Goal: Book appointment/travel/reservation

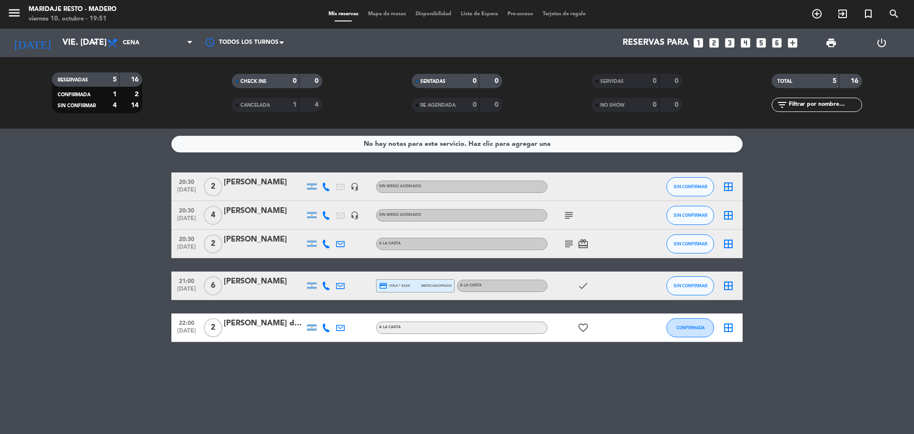
click at [714, 42] on icon "looks_two" at bounding box center [714, 43] width 12 height 12
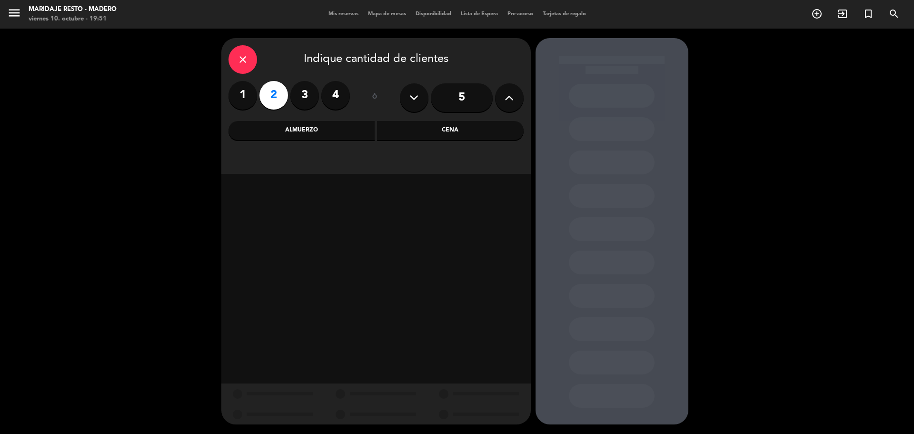
click at [457, 134] on div "Cena" at bounding box center [450, 130] width 147 height 19
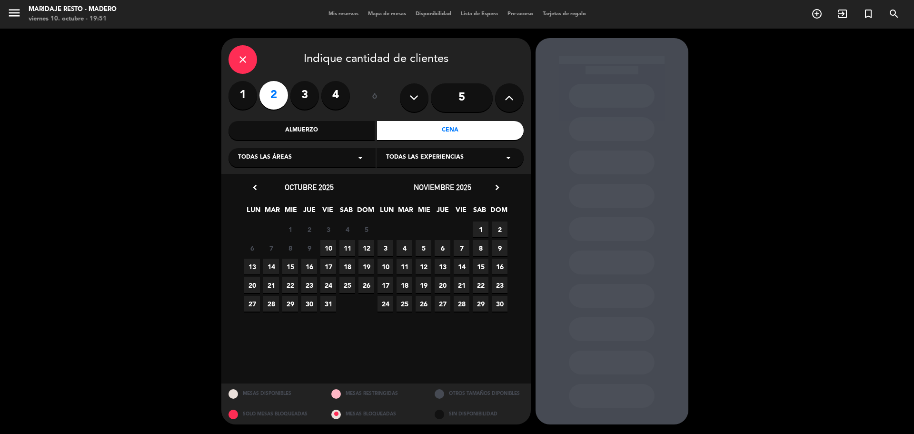
click at [330, 159] on div "Todas las áreas arrow_drop_down" at bounding box center [302, 157] width 147 height 19
click at [259, 197] on div "2. Exterior" at bounding box center [302, 195] width 128 height 10
click at [328, 249] on span "10" at bounding box center [328, 248] width 16 height 16
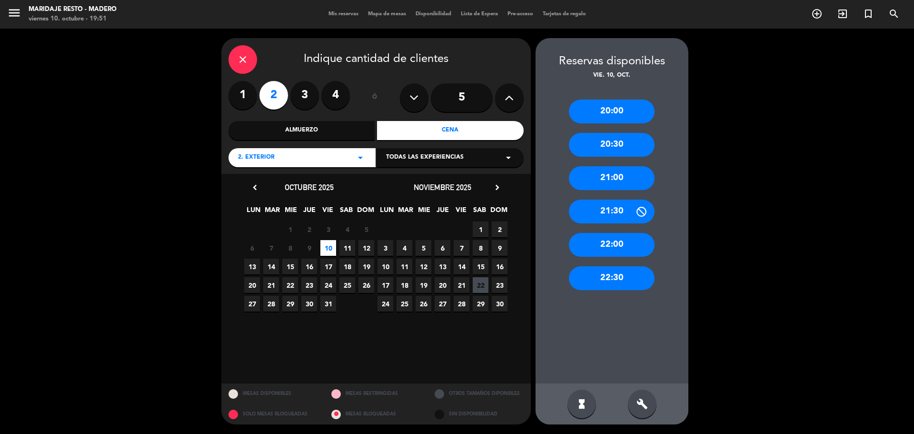
click at [611, 181] on div "21:00" at bounding box center [612, 178] width 86 height 24
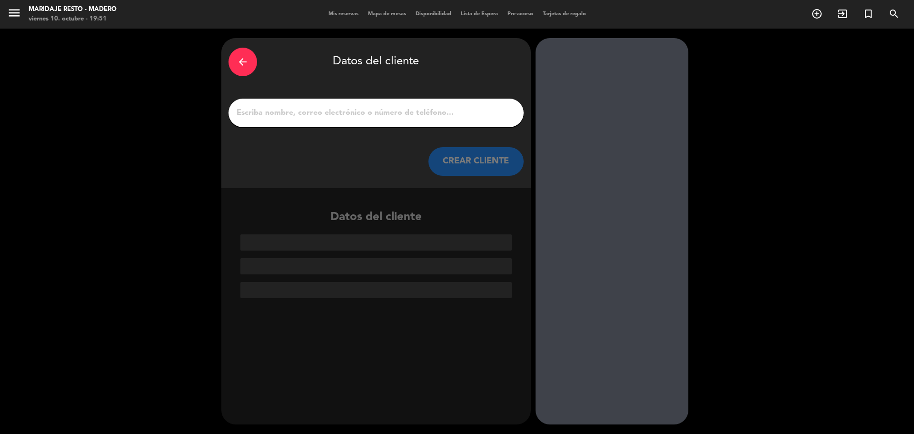
click at [413, 119] on input "1" at bounding box center [376, 112] width 281 height 13
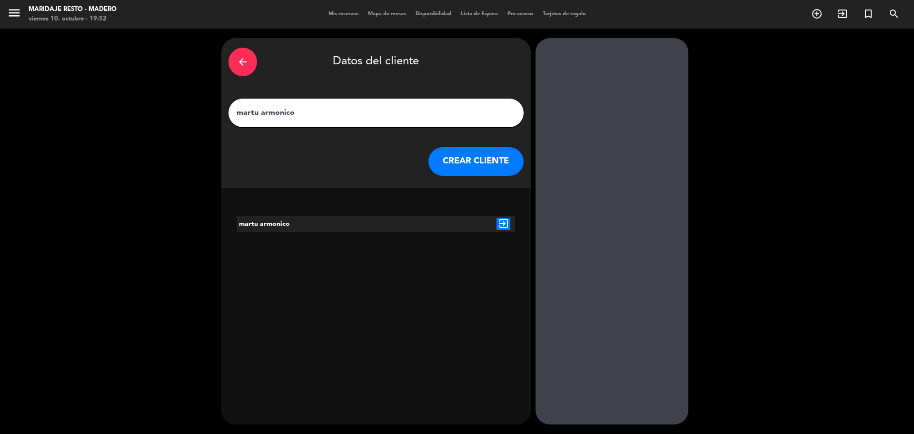
type input "martu armonico"
click at [507, 224] on icon "exit_to_app" at bounding box center [504, 224] width 14 height 12
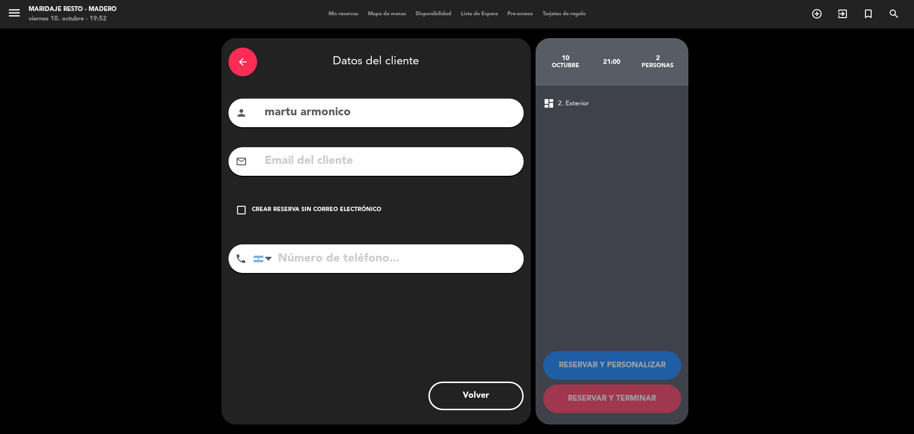
click at [242, 213] on icon "check_box_outline_blank" at bounding box center [241, 209] width 11 height 11
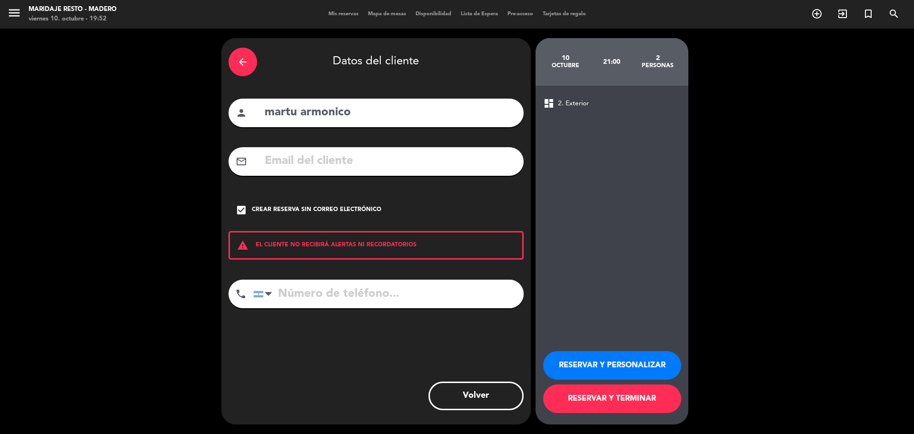
click at [588, 362] on button "RESERVAR Y PERSONALIZAR" at bounding box center [612, 365] width 138 height 29
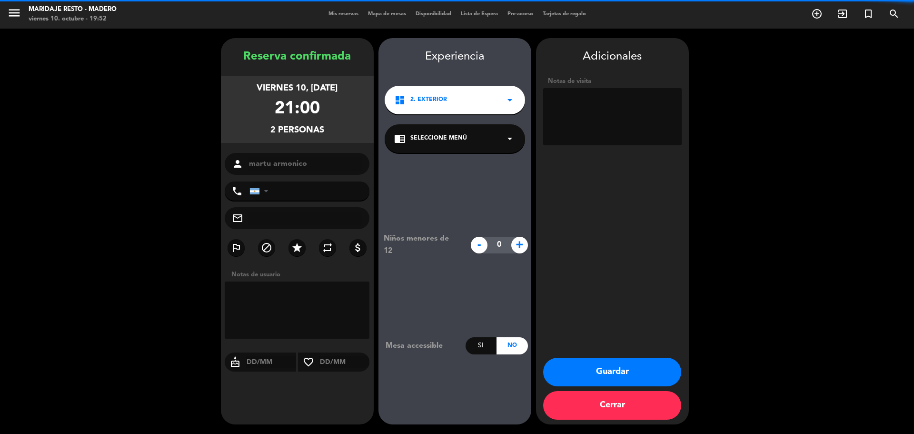
click at [610, 115] on textarea at bounding box center [612, 116] width 139 height 57
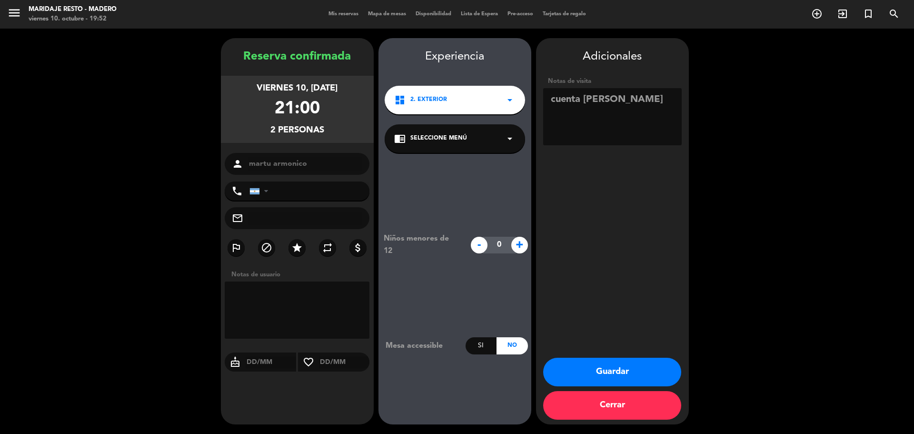
type textarea "cuenta [PERSON_NAME]"
click at [597, 367] on button "Guardar" at bounding box center [612, 372] width 138 height 29
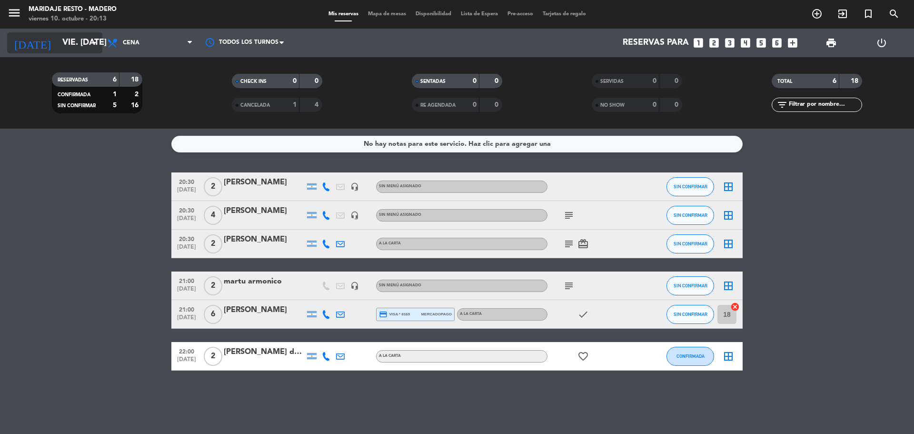
click at [88, 43] on input "vie. [DATE]" at bounding box center [113, 42] width 110 height 19
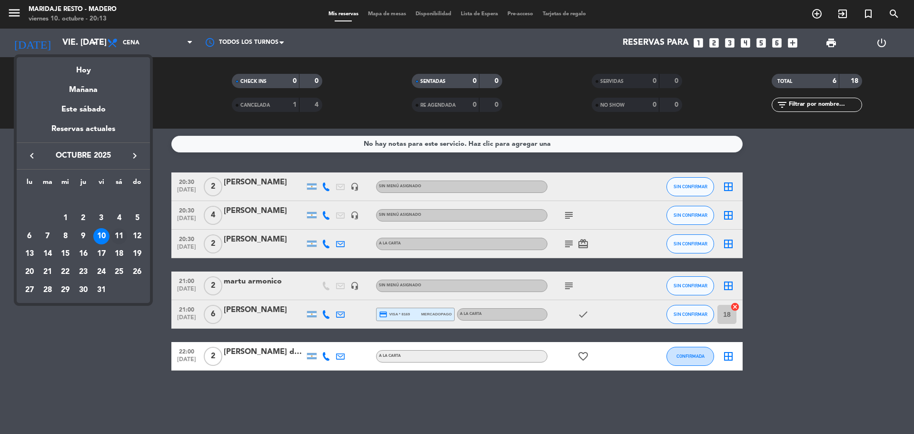
click at [118, 234] on div "11" at bounding box center [119, 236] width 16 height 16
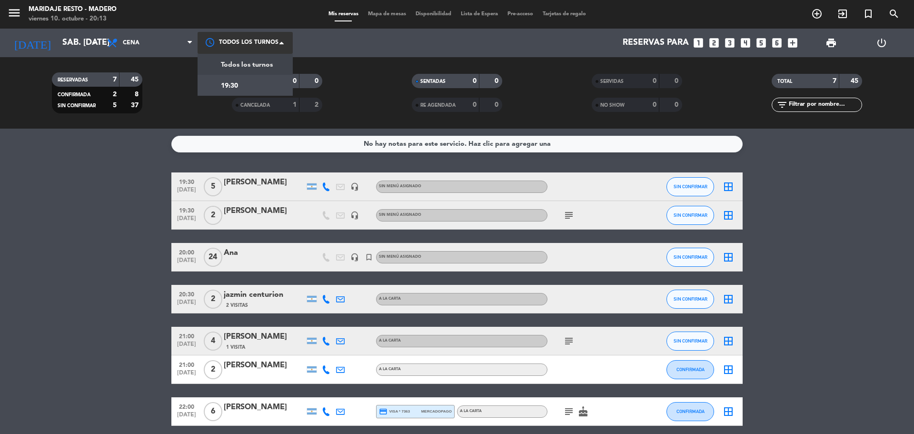
click at [249, 42] on div at bounding box center [245, 42] width 95 height 21
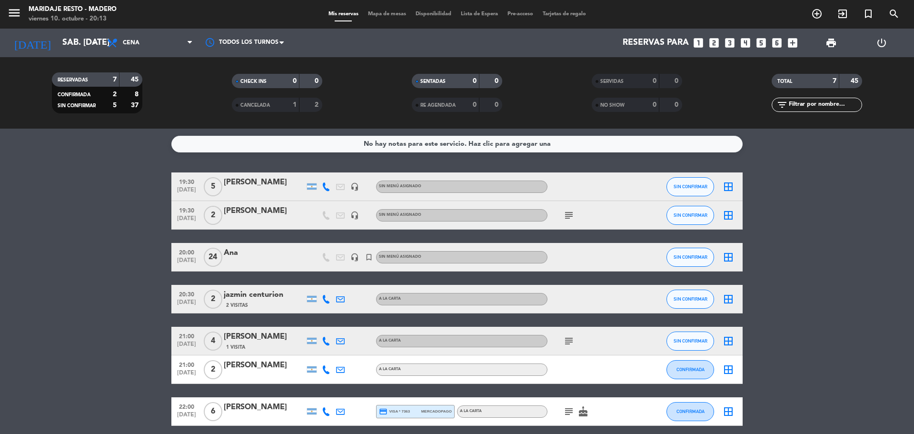
click at [179, 75] on filter-checkbox "RESERVADAS 7 45 CONFIRMADA 2 8 SIN CONFIRMAR 5 37" at bounding box center [97, 92] width 180 height 41
click at [175, 42] on span "Cena" at bounding box center [149, 42] width 95 height 21
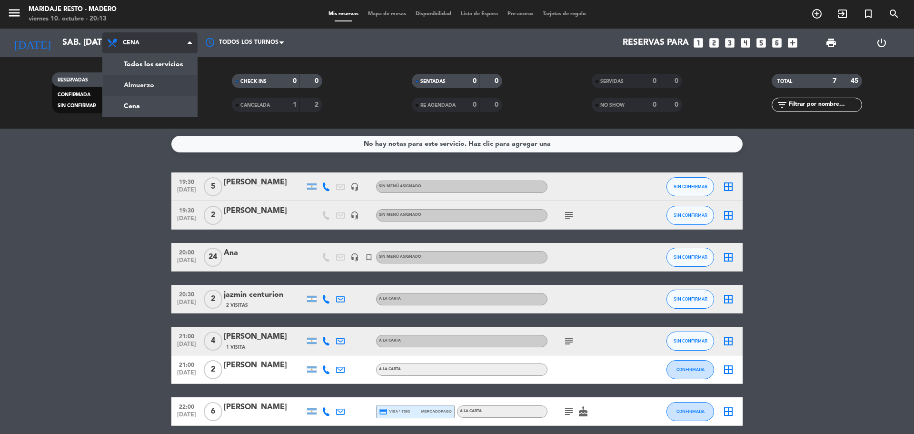
click at [162, 81] on div "menu Maridaje [PERSON_NAME] viernes 10. octubre - 20:13 Mis reservas Mapa de me…" at bounding box center [457, 64] width 914 height 129
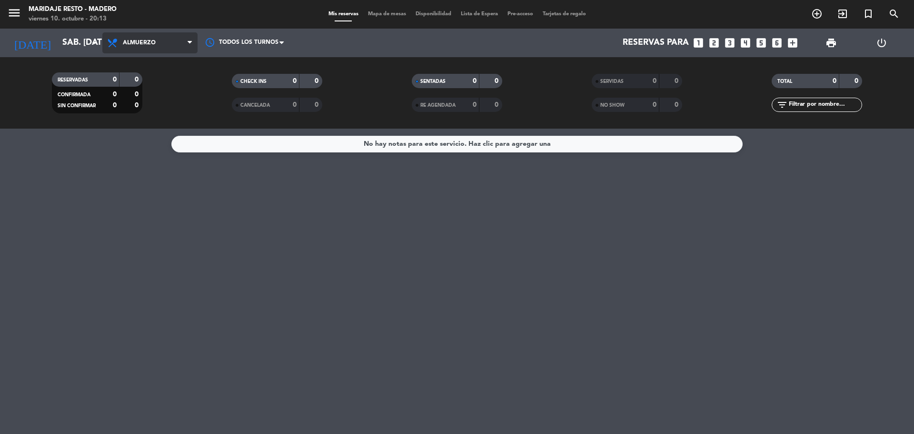
click at [173, 44] on span "Almuerzo" at bounding box center [149, 42] width 95 height 21
click at [157, 102] on div "menu Maridaje [PERSON_NAME] viernes 10. octubre - 20:13 Mis reservas Mapa de me…" at bounding box center [457, 64] width 914 height 129
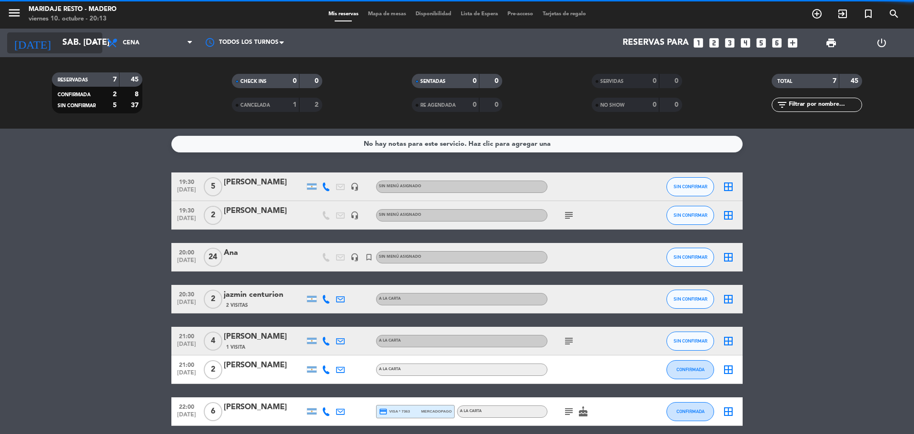
click at [84, 43] on input "sáb. [DATE]" at bounding box center [113, 42] width 110 height 19
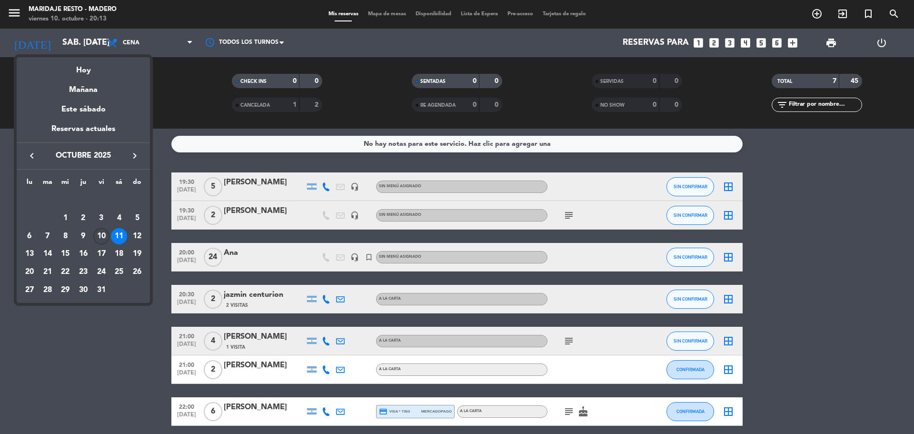
click at [101, 234] on div "10" at bounding box center [101, 236] width 16 height 16
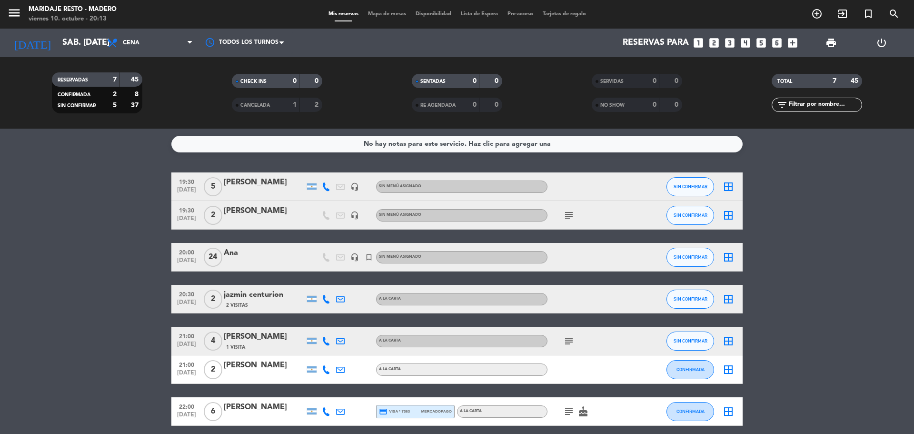
type input "vie. [DATE]"
